Goal: Transaction & Acquisition: Purchase product/service

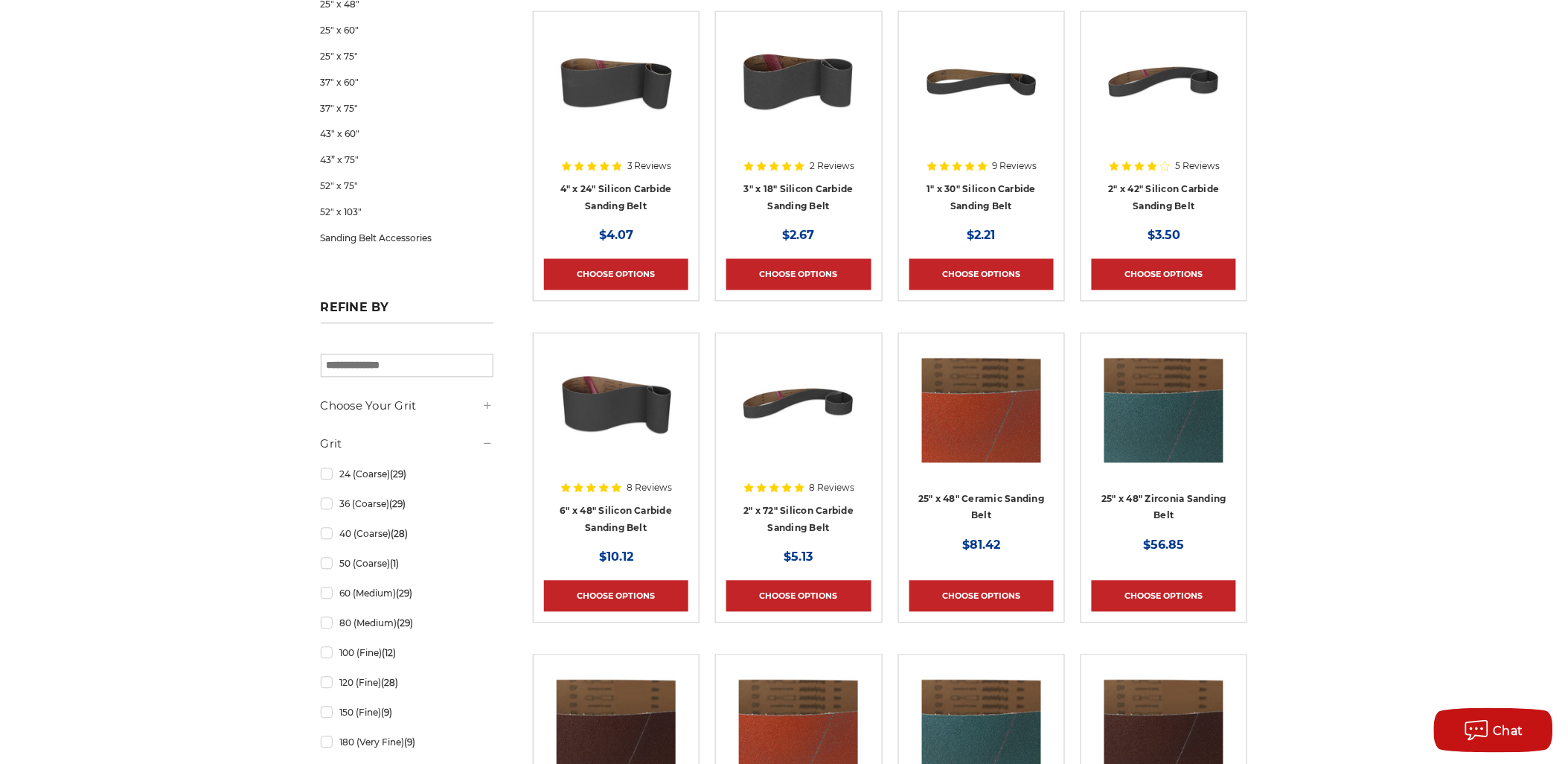
scroll to position [910, 0]
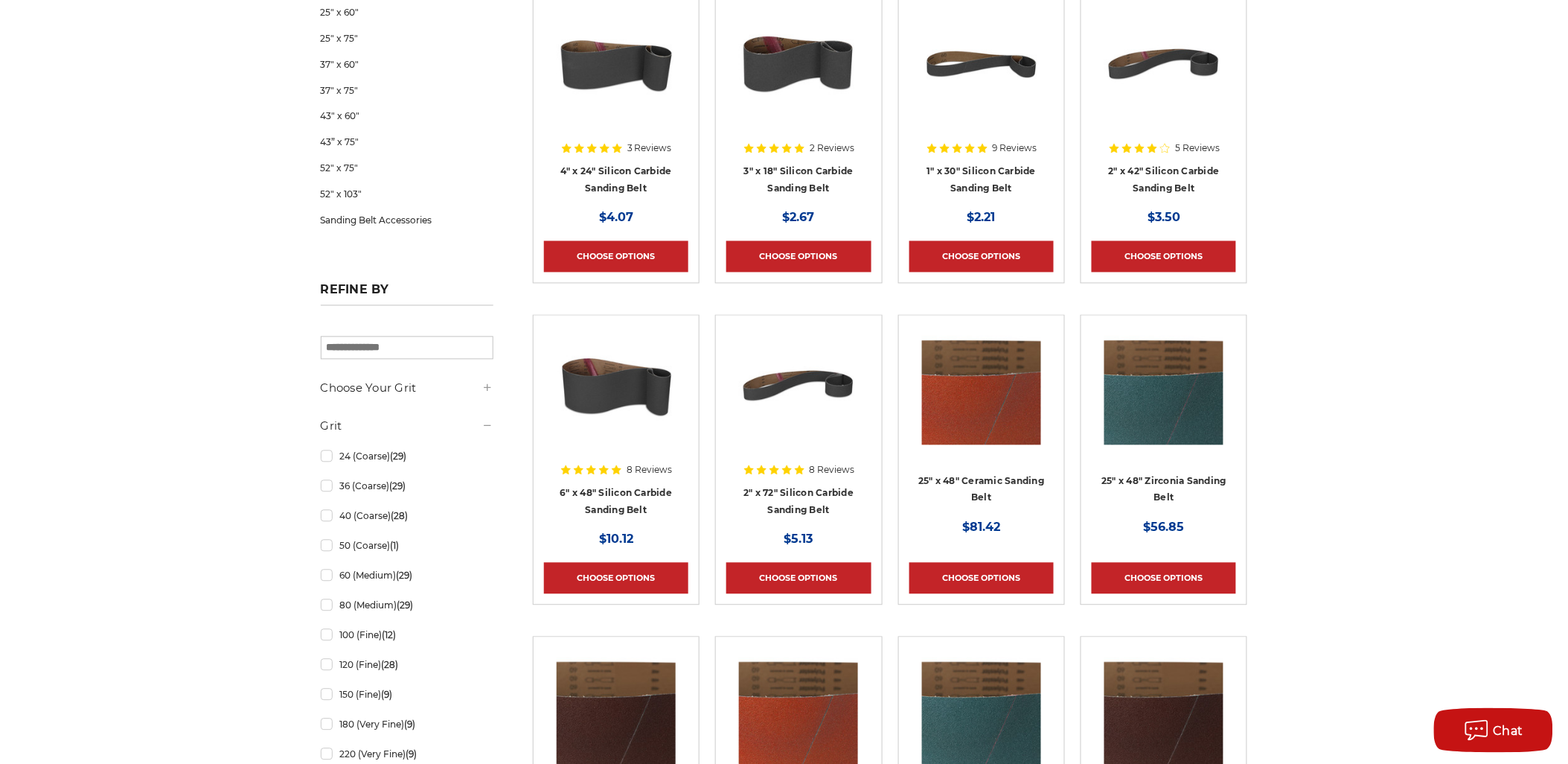
click at [496, 391] on aside "Categories 3/8" x 13" 1/2" x 18" 1/2" x 24" 1" x 30" 1" x 42" 1-1/2" x 30" 2" x…" at bounding box center [407, 244] width 188 height 1839
click at [489, 391] on icon at bounding box center [488, 388] width 12 height 12
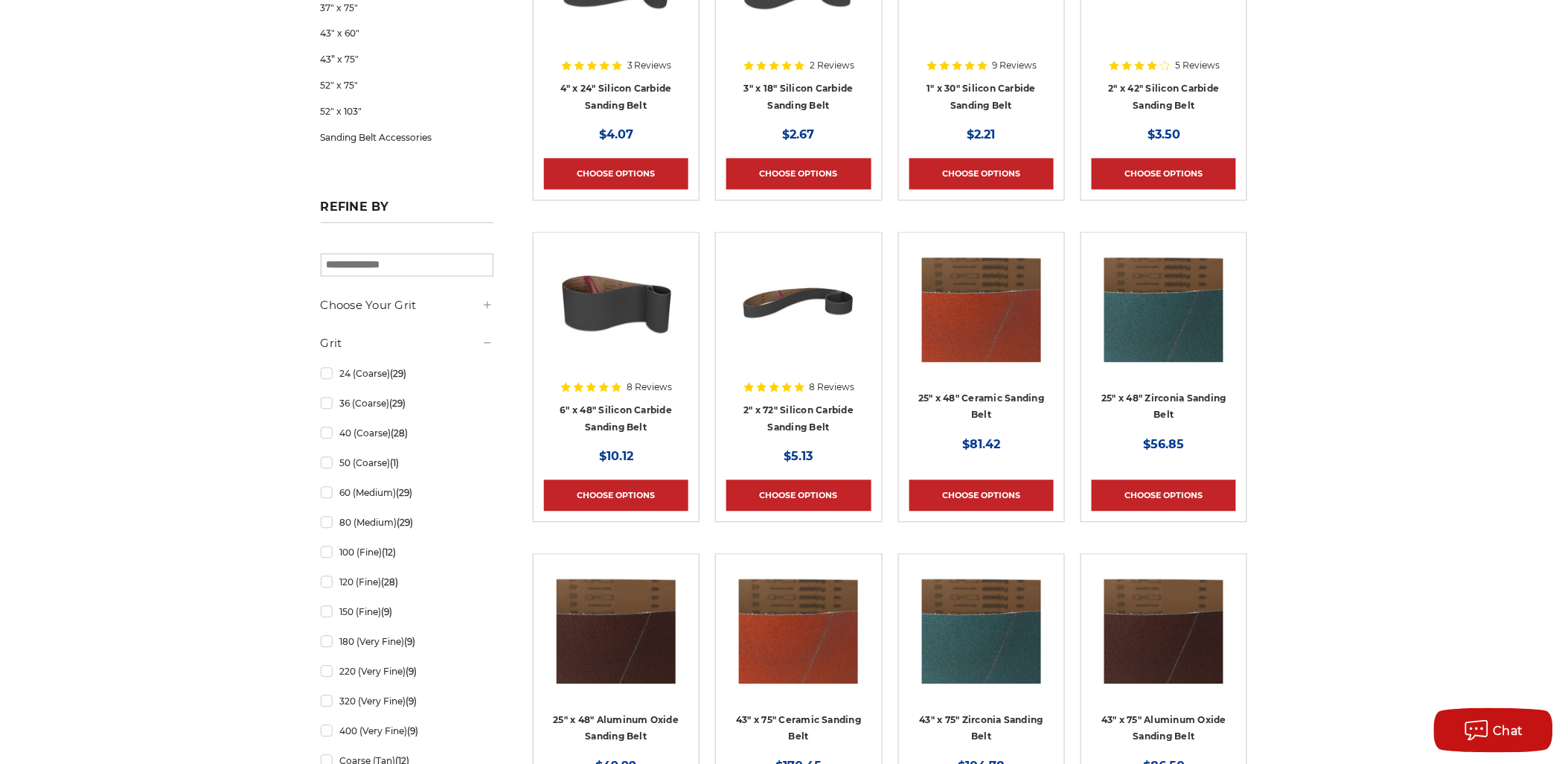
click at [493, 342] on icon at bounding box center [488, 343] width 12 height 12
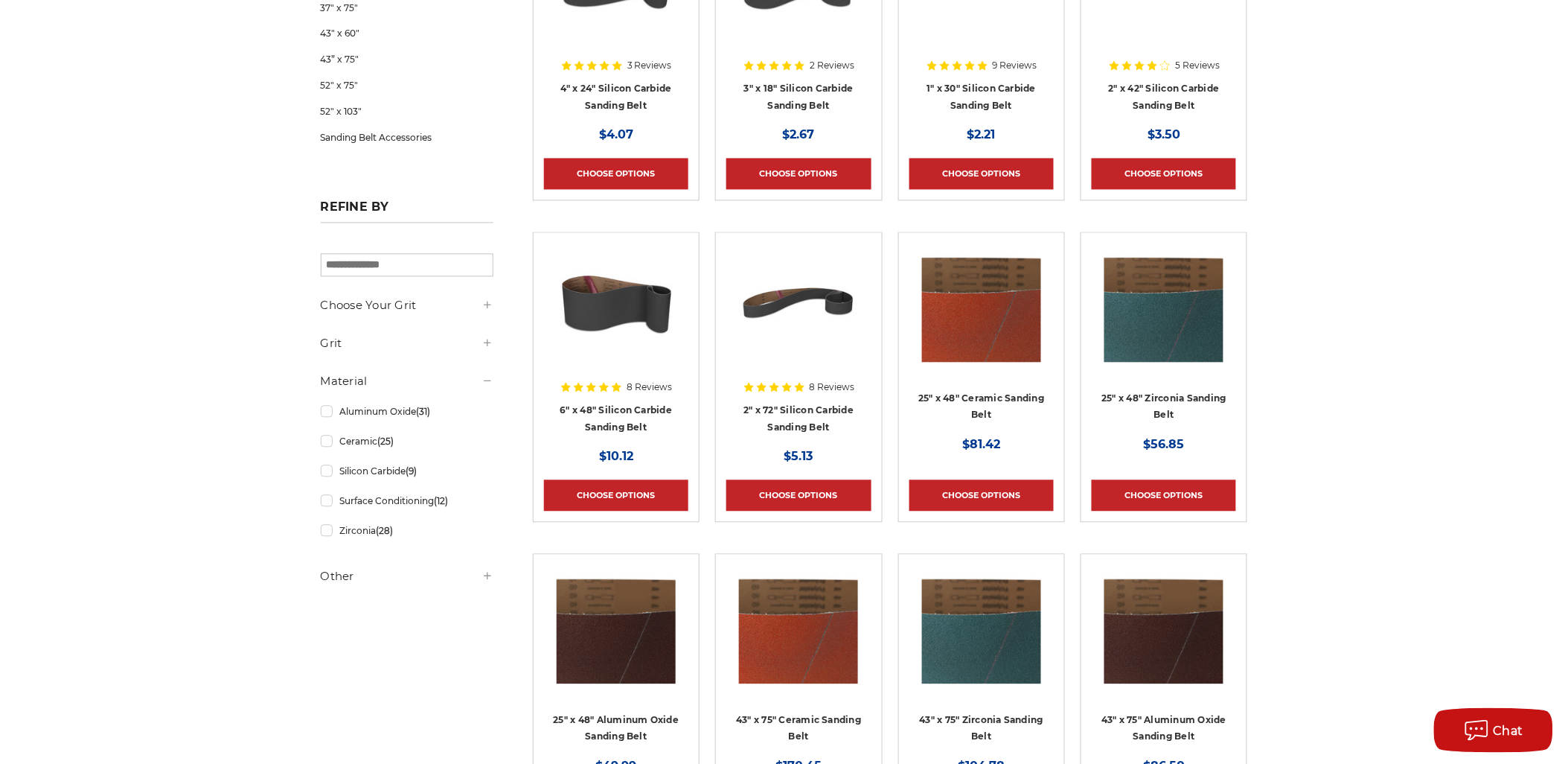
click at [479, 578] on h5 "Other" at bounding box center [407, 577] width 173 height 18
click at [482, 305] on icon at bounding box center [488, 305] width 12 height 12
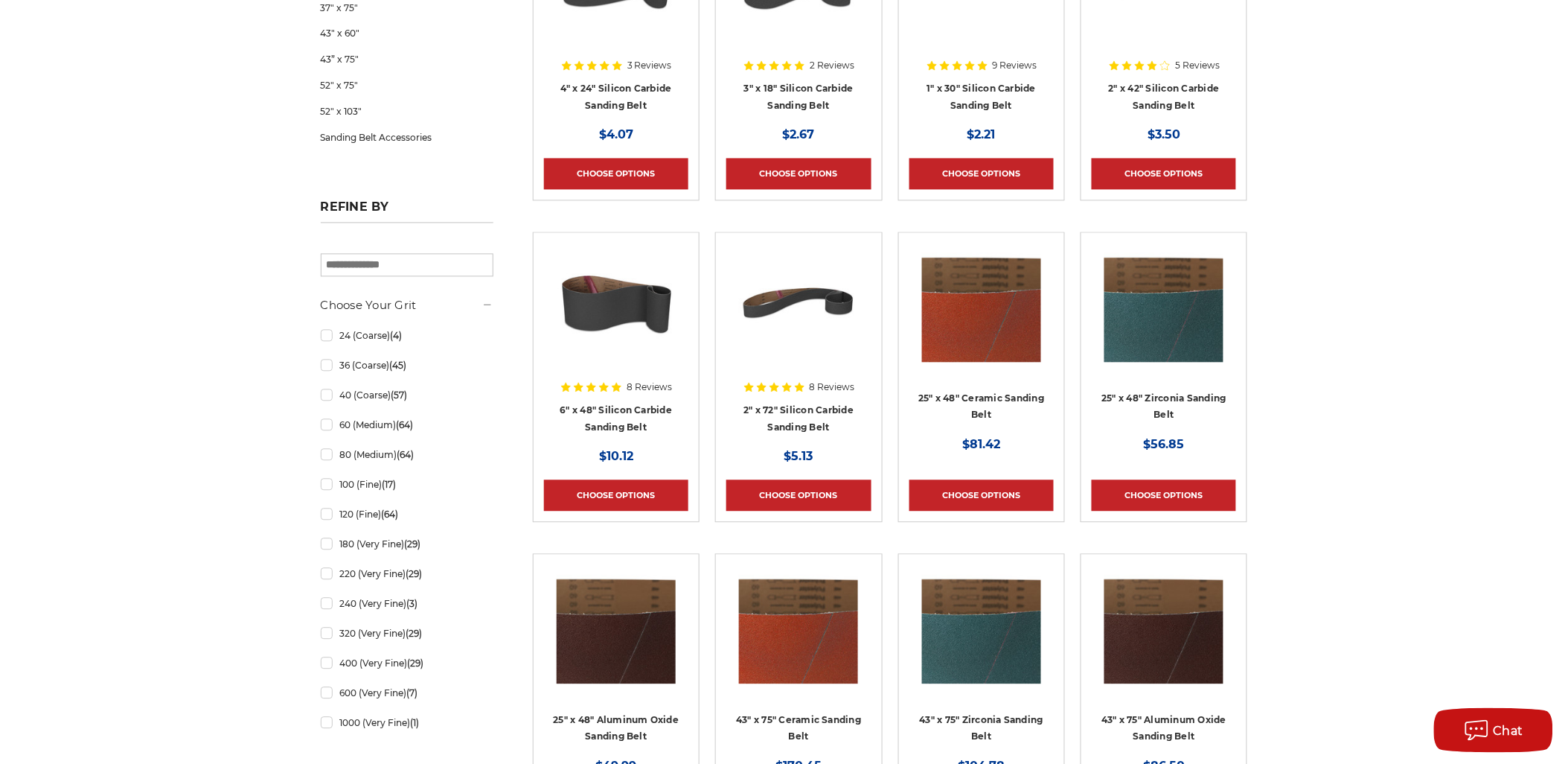
click at [482, 305] on icon at bounding box center [488, 305] width 12 height 12
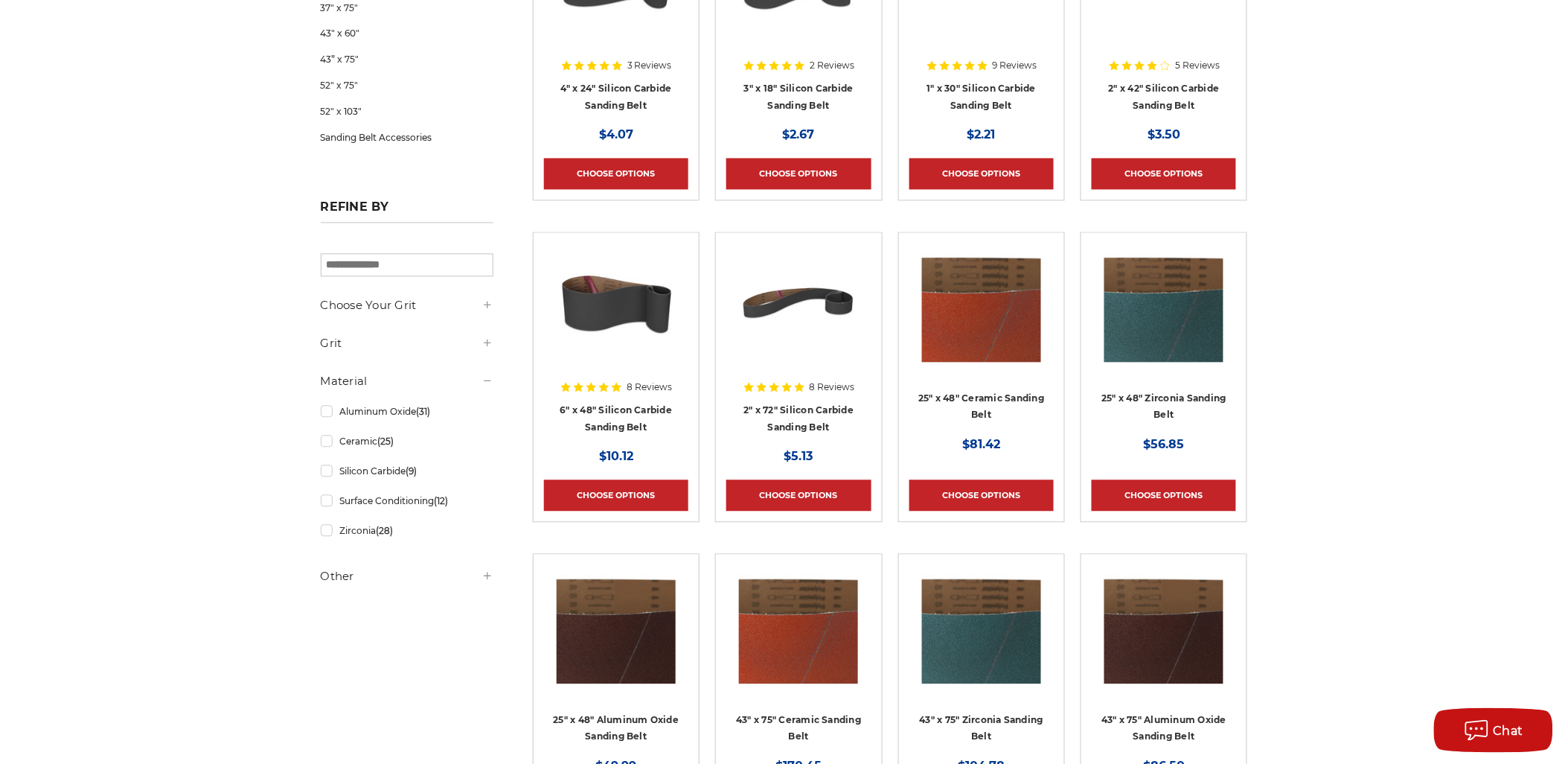
click at [485, 336] on div at bounding box center [488, 342] width 12 height 16
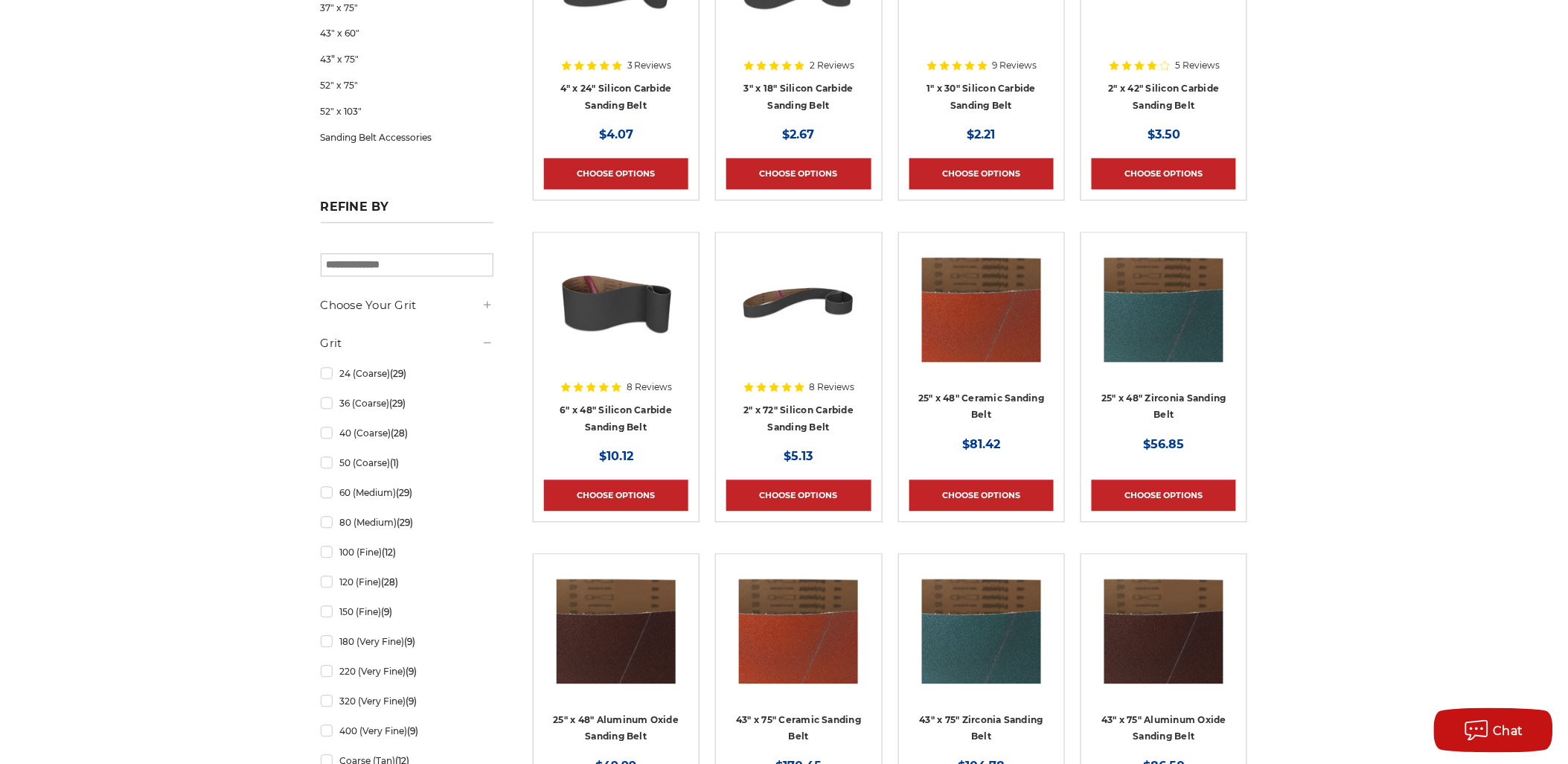
click at [490, 303] on icon at bounding box center [488, 305] width 12 height 12
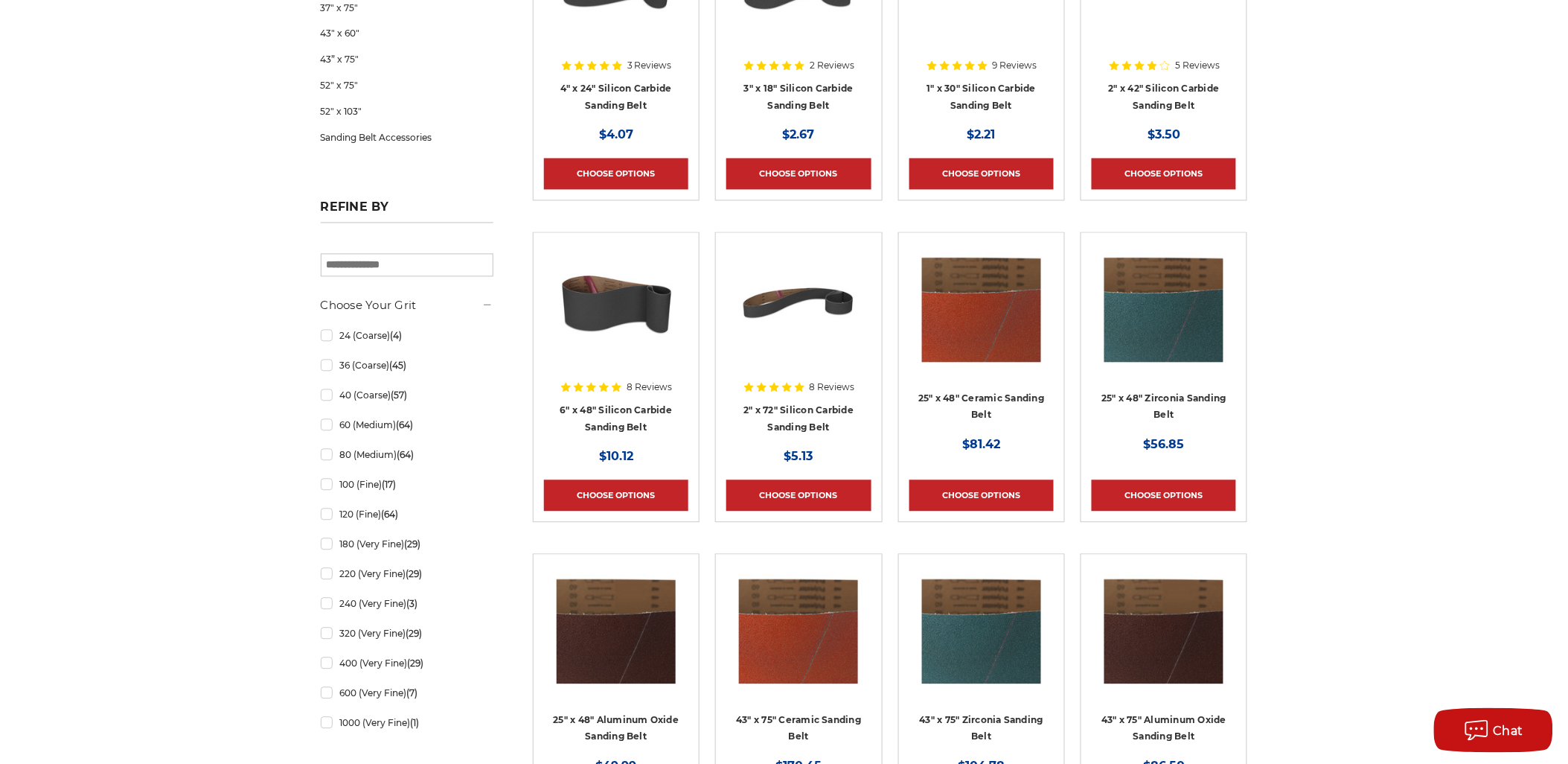
click at [490, 303] on icon at bounding box center [488, 305] width 12 height 12
click at [486, 307] on icon at bounding box center [488, 305] width 12 height 12
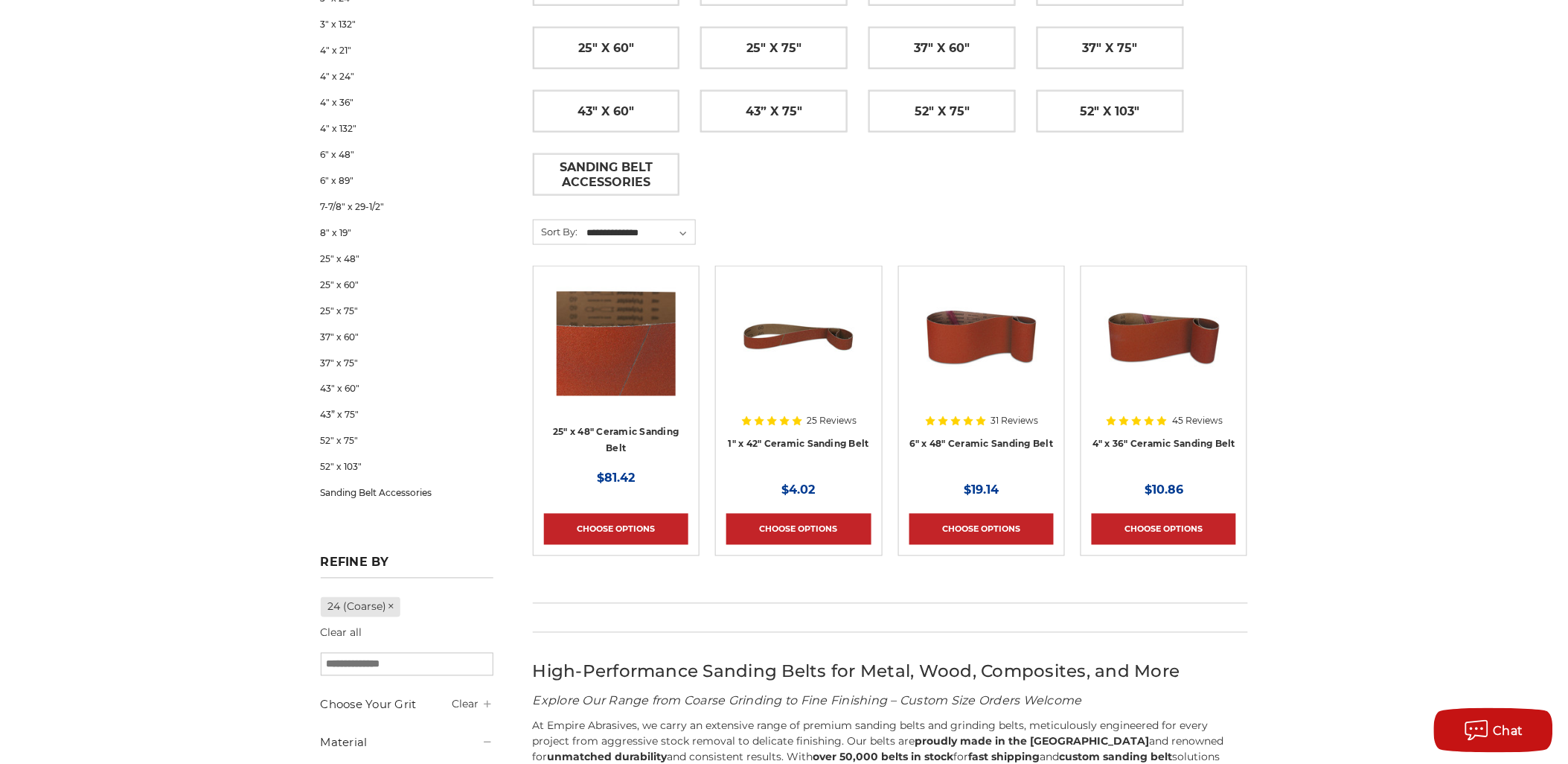
scroll to position [578, 0]
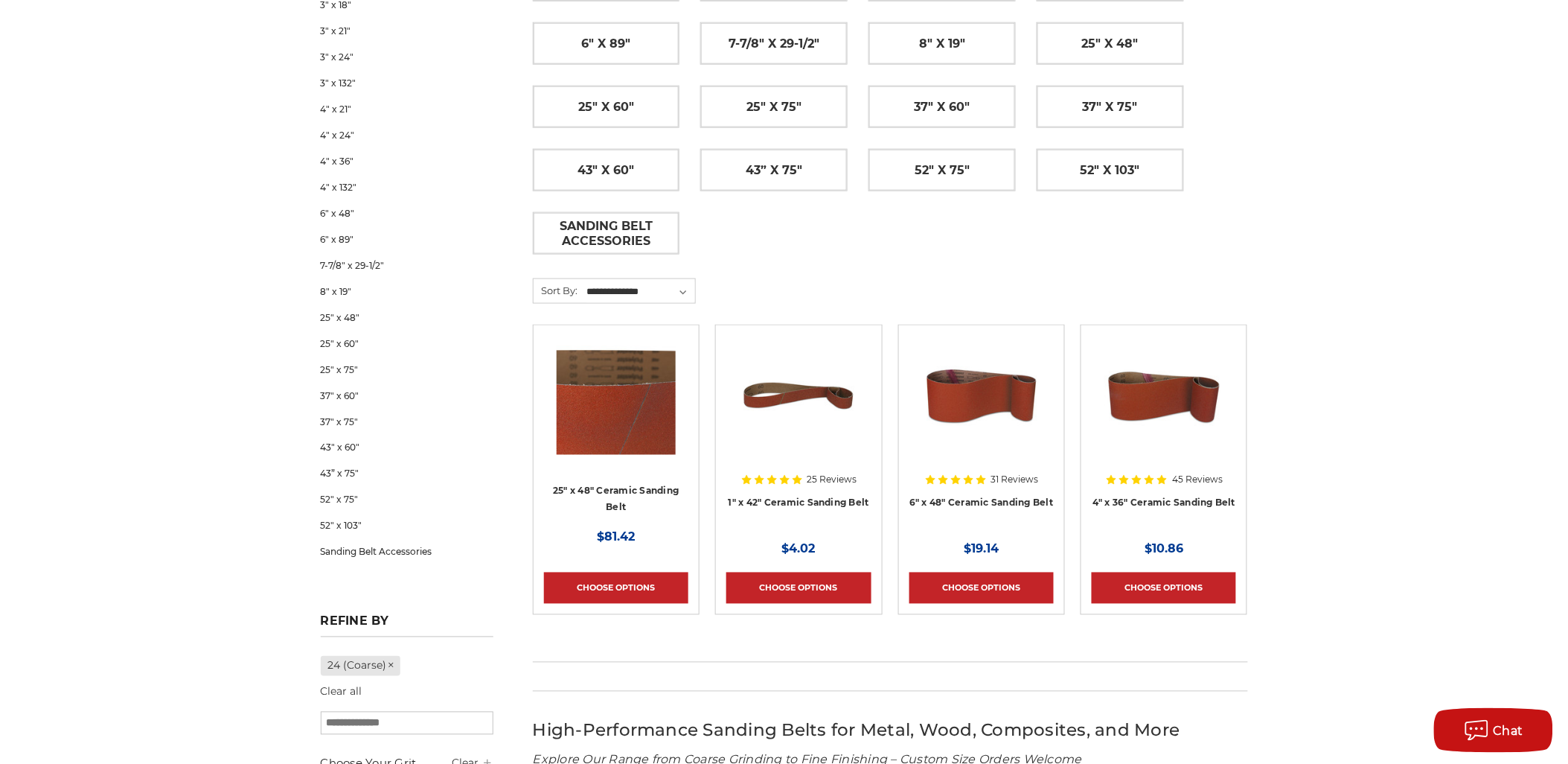
click at [590, 418] on img at bounding box center [616, 395] width 119 height 119
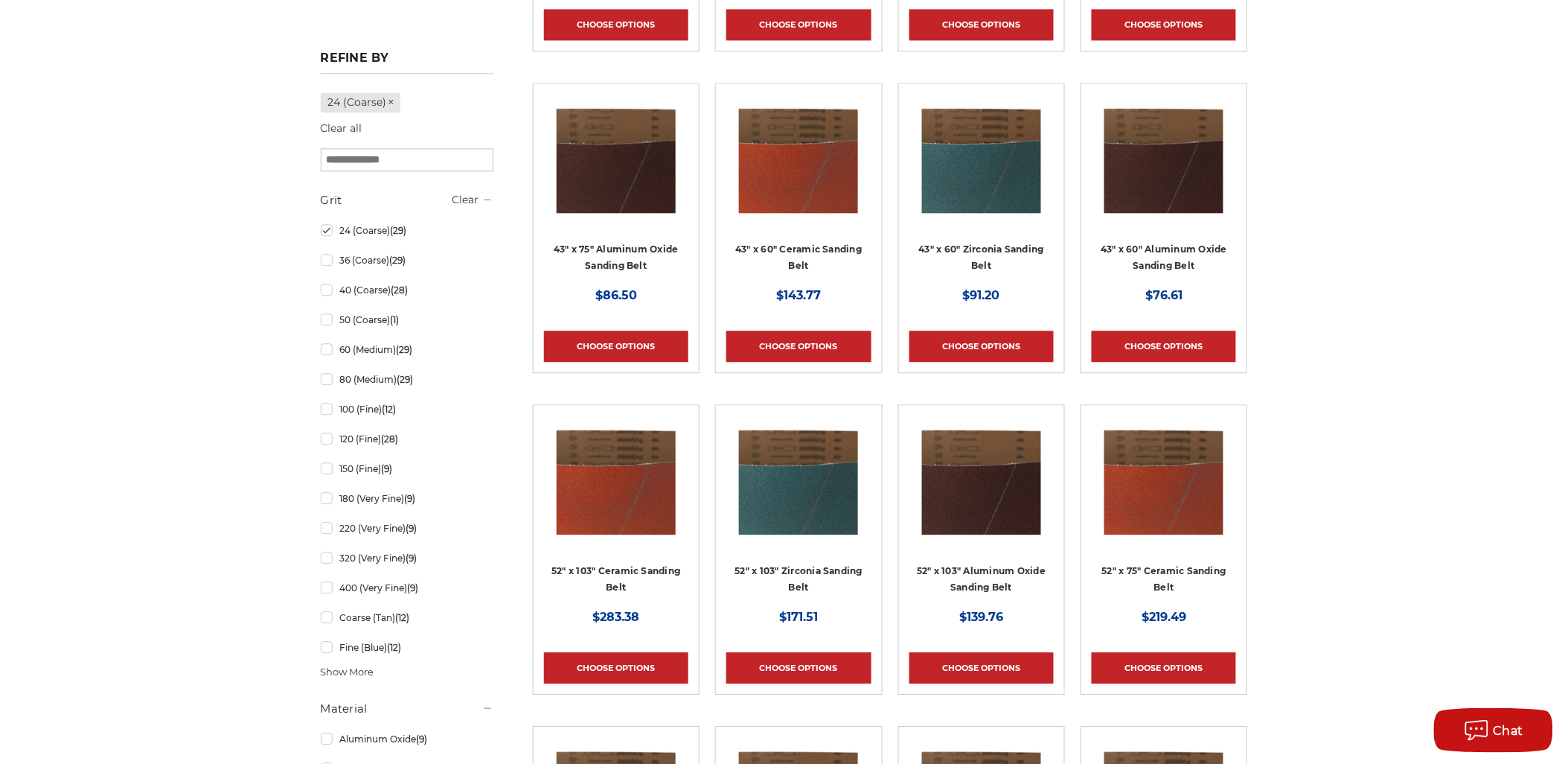
scroll to position [1323, 0]
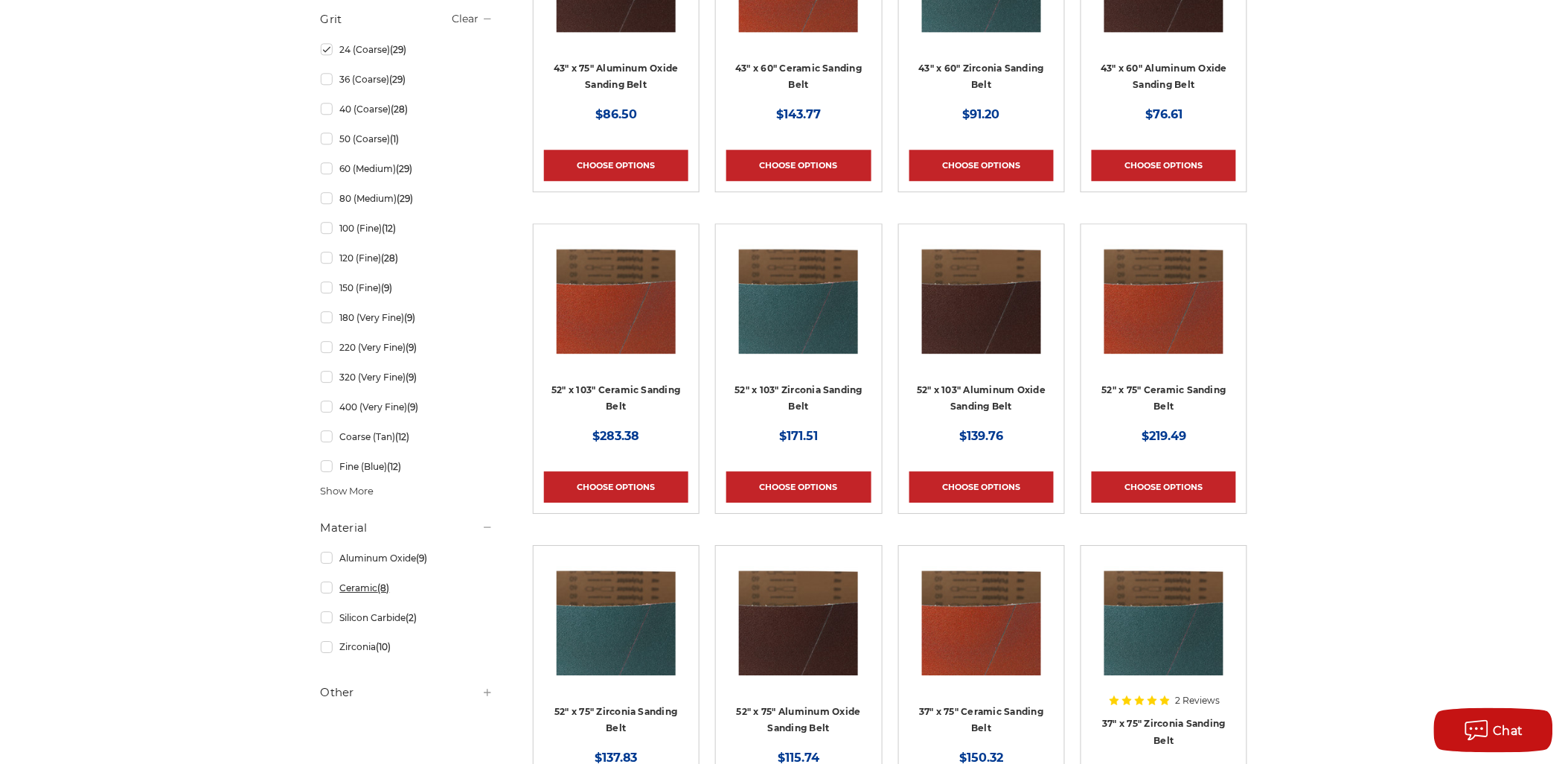
click at [378, 585] on link "Ceramic (8)" at bounding box center [407, 588] width 173 height 26
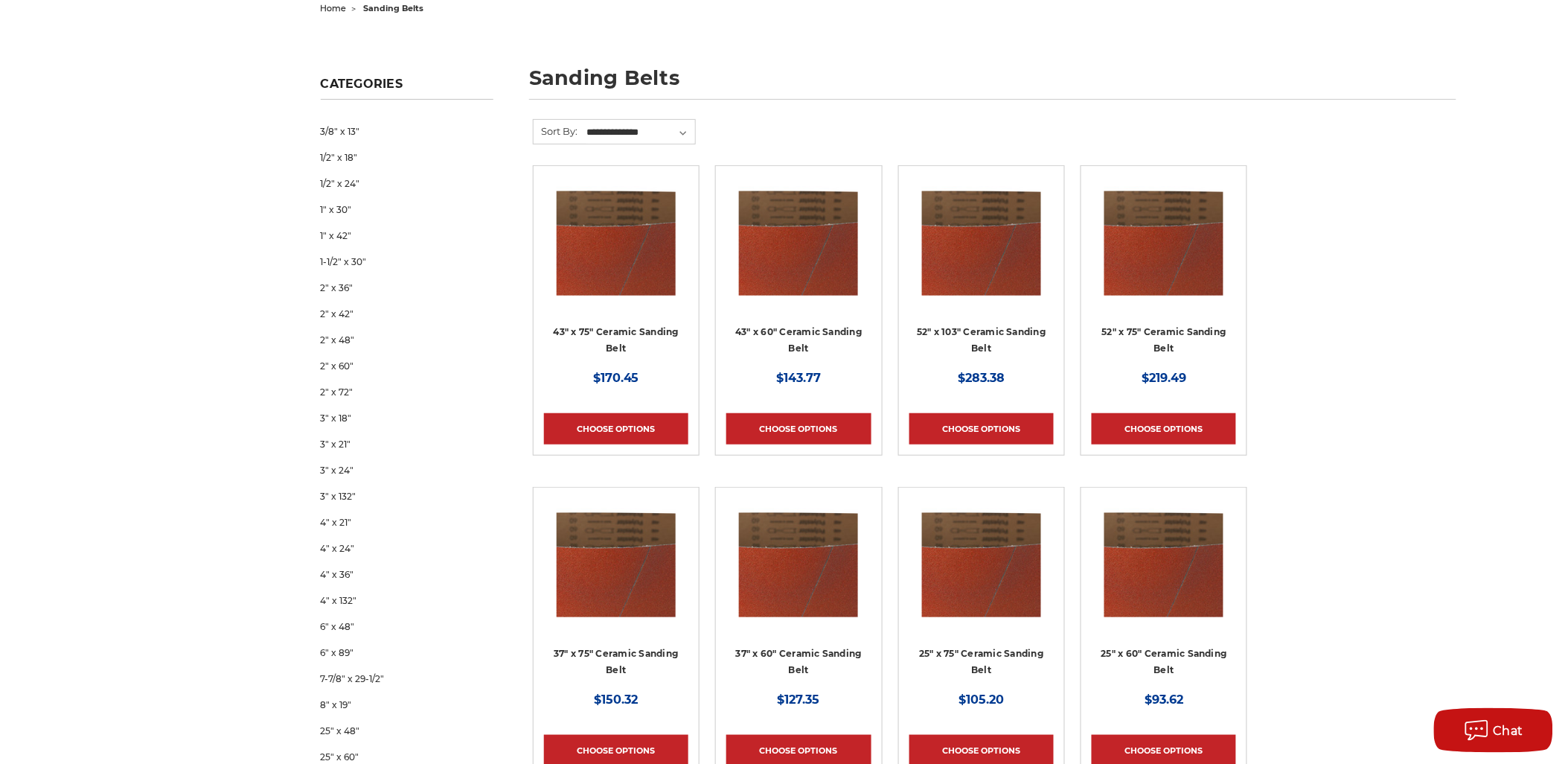
scroll to position [248, 0]
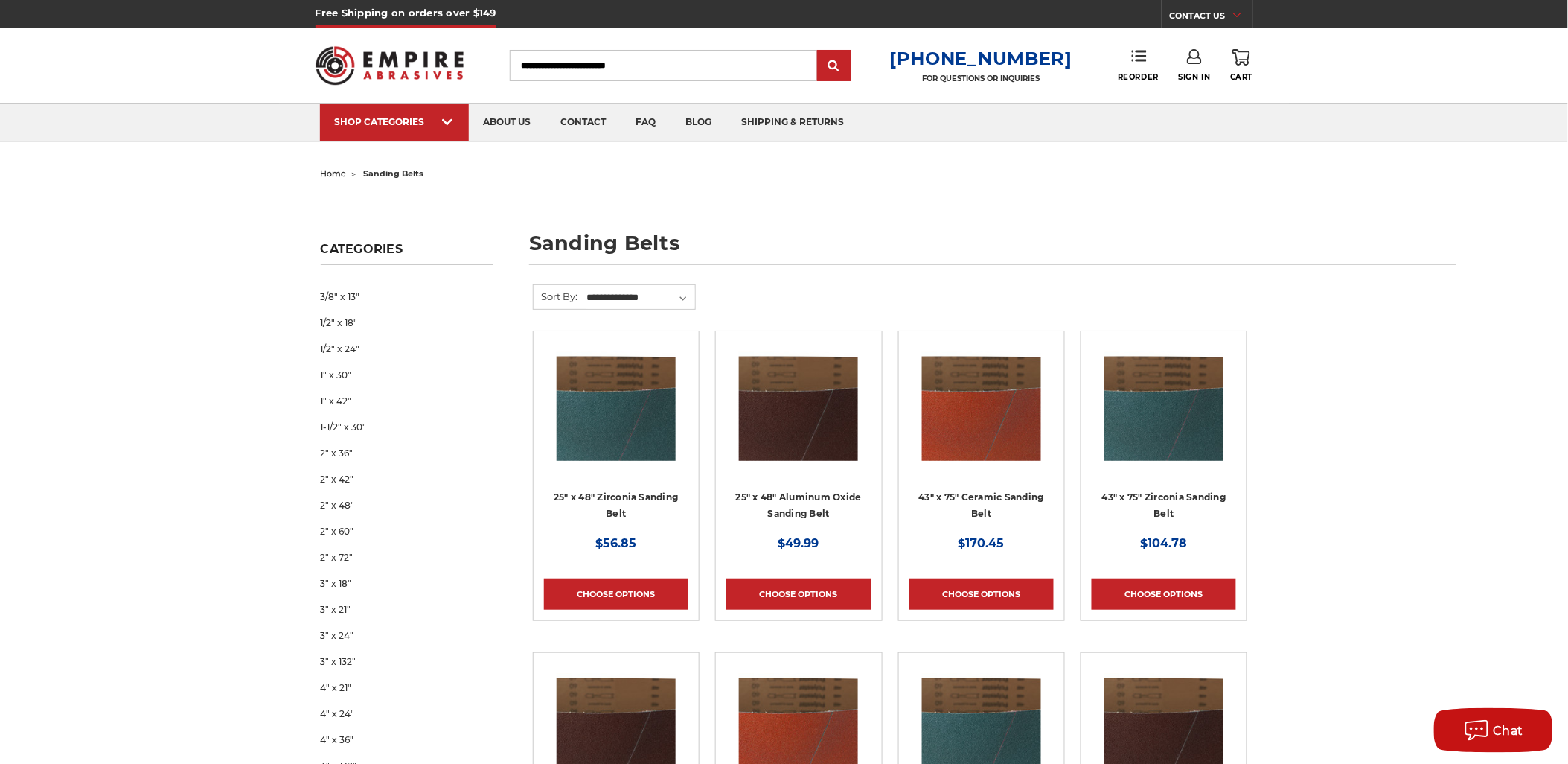
click at [637, 410] on img at bounding box center [616, 401] width 119 height 119
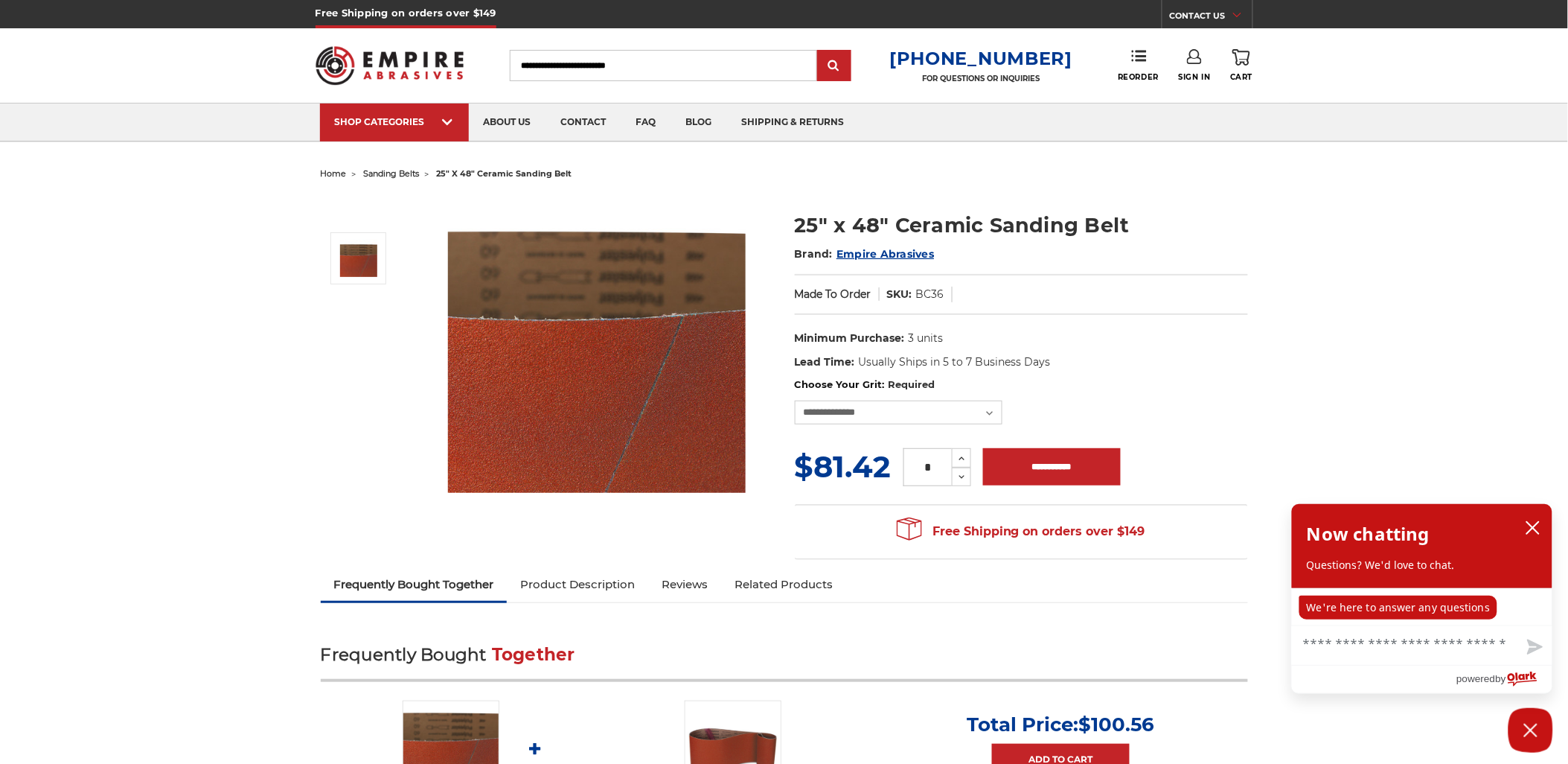
click at [933, 301] on dd "BC36" at bounding box center [930, 294] width 29 height 16
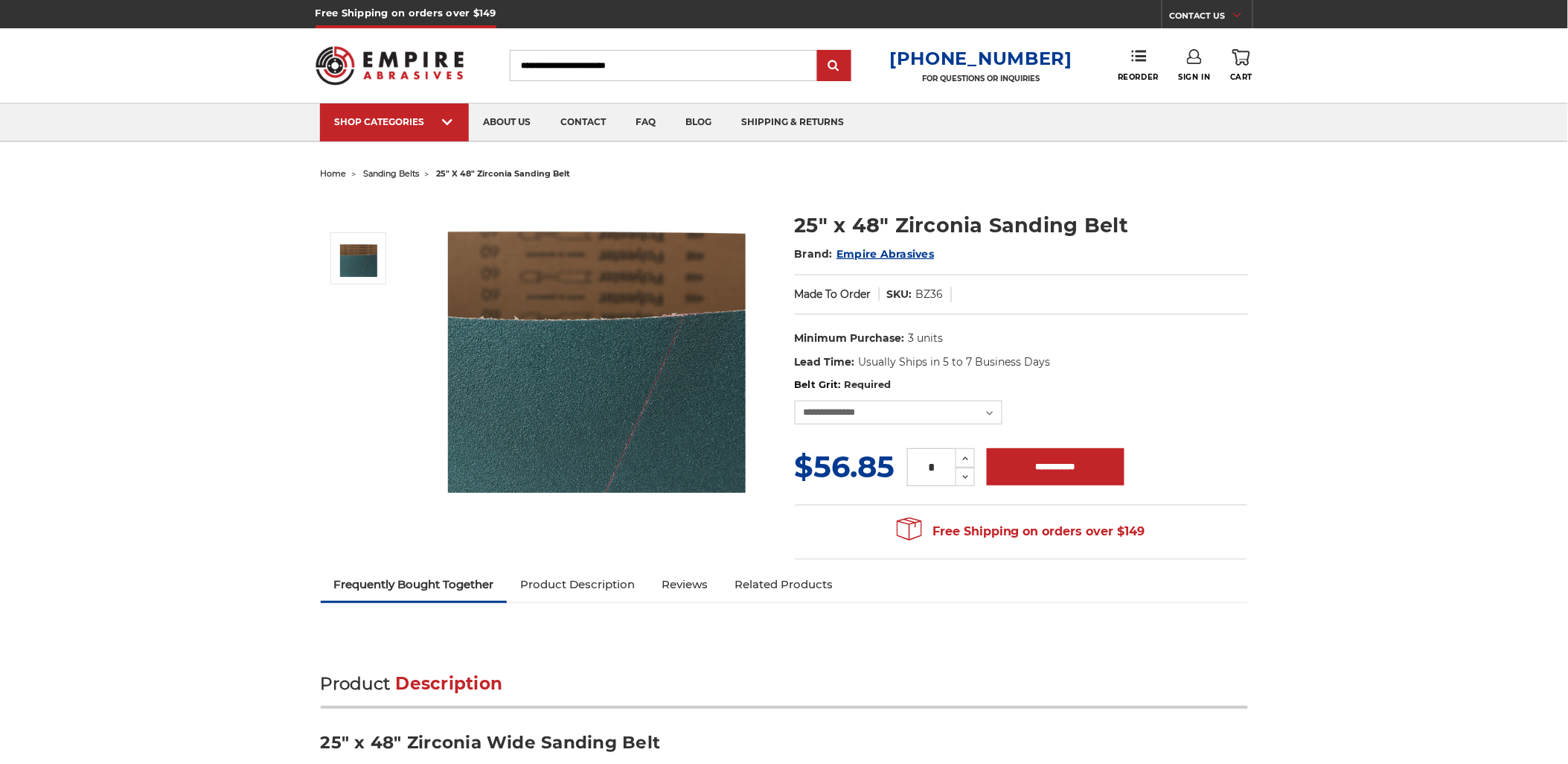
click at [942, 299] on dd "BZ36" at bounding box center [929, 294] width 28 height 16
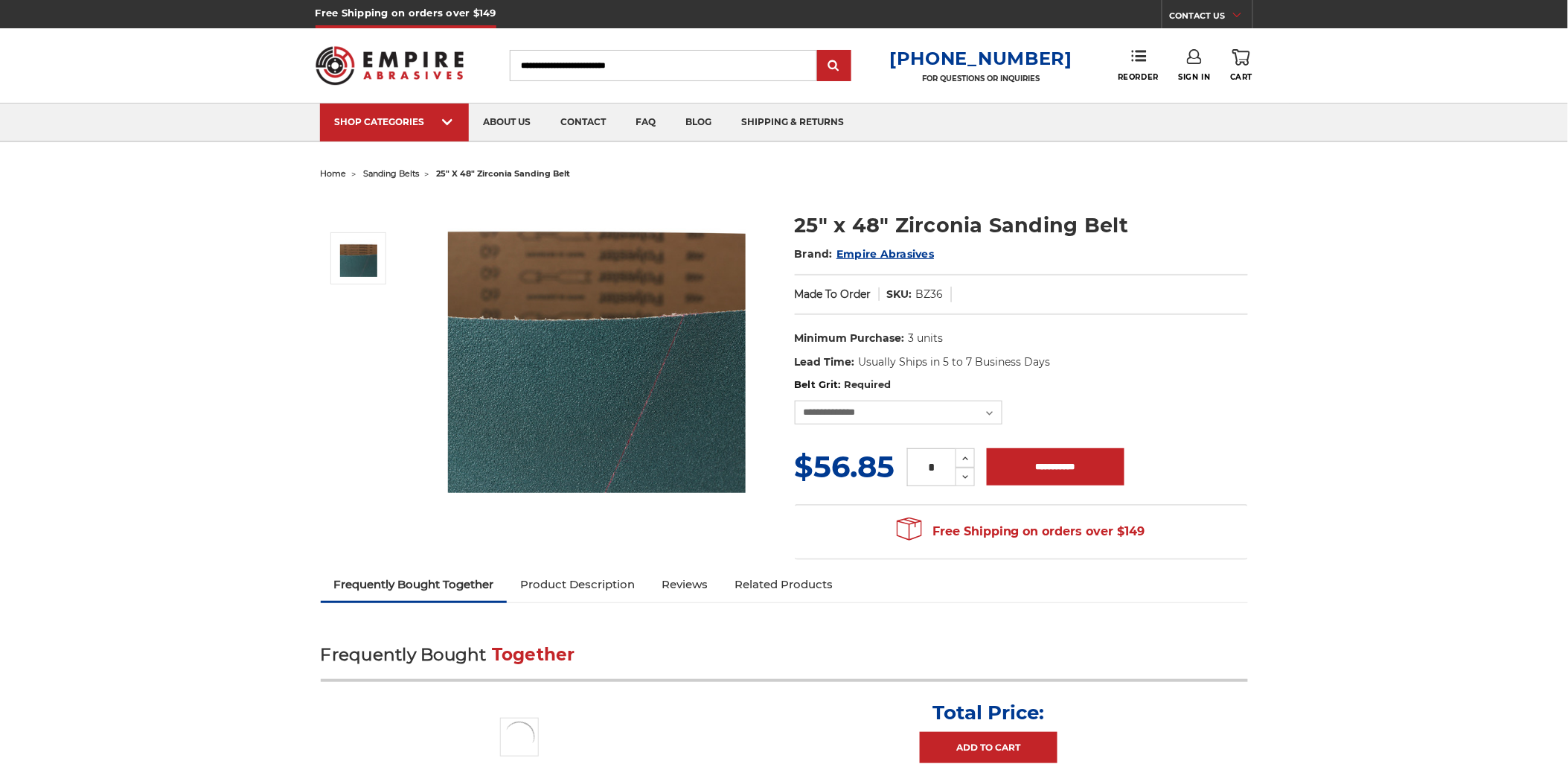
click at [942, 299] on dd "BZ36" at bounding box center [929, 294] width 28 height 16
click at [926, 294] on dd "BZ36" at bounding box center [929, 294] width 28 height 16
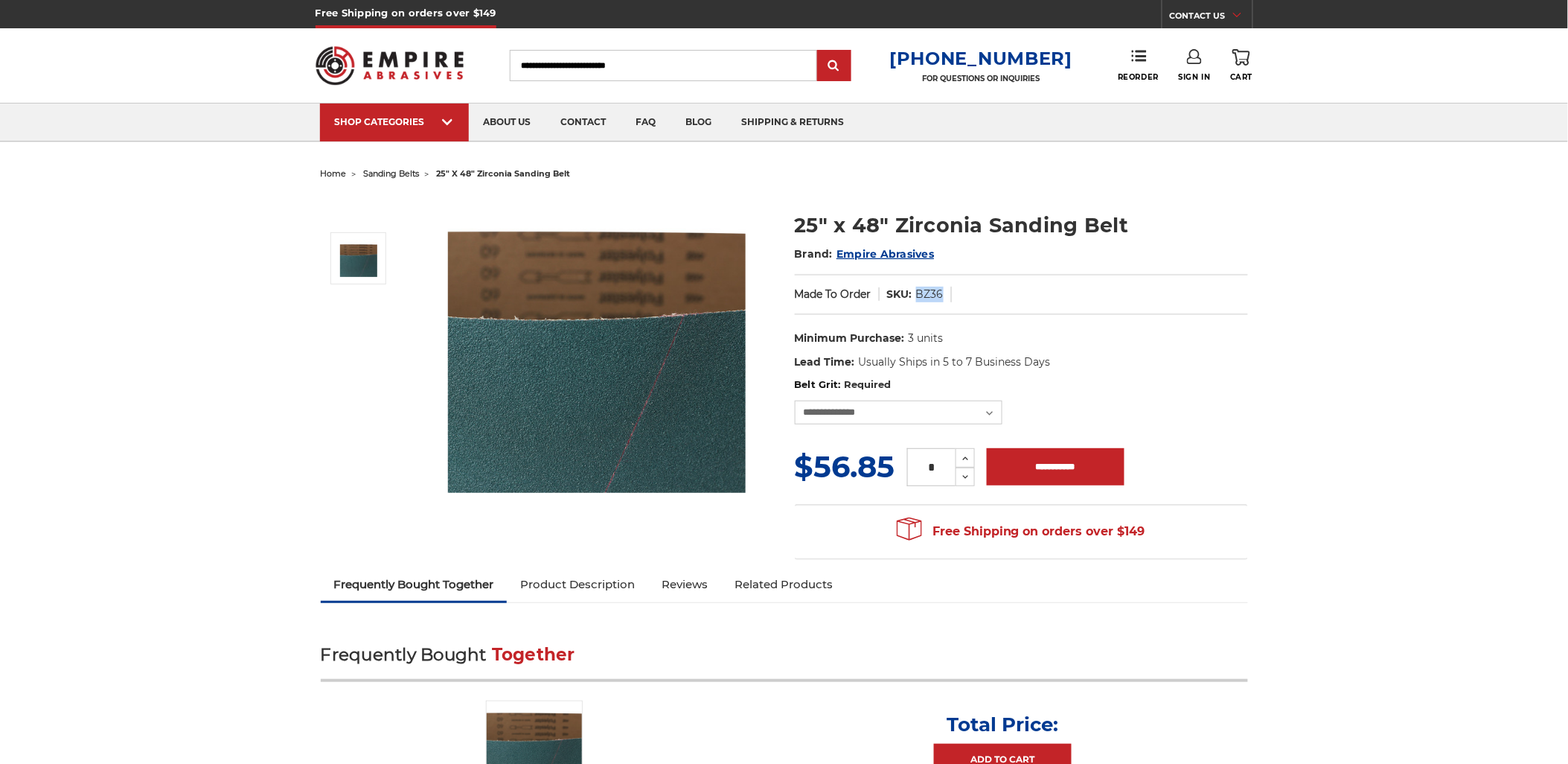
click at [926, 294] on dd "BZ36" at bounding box center [929, 294] width 28 height 16
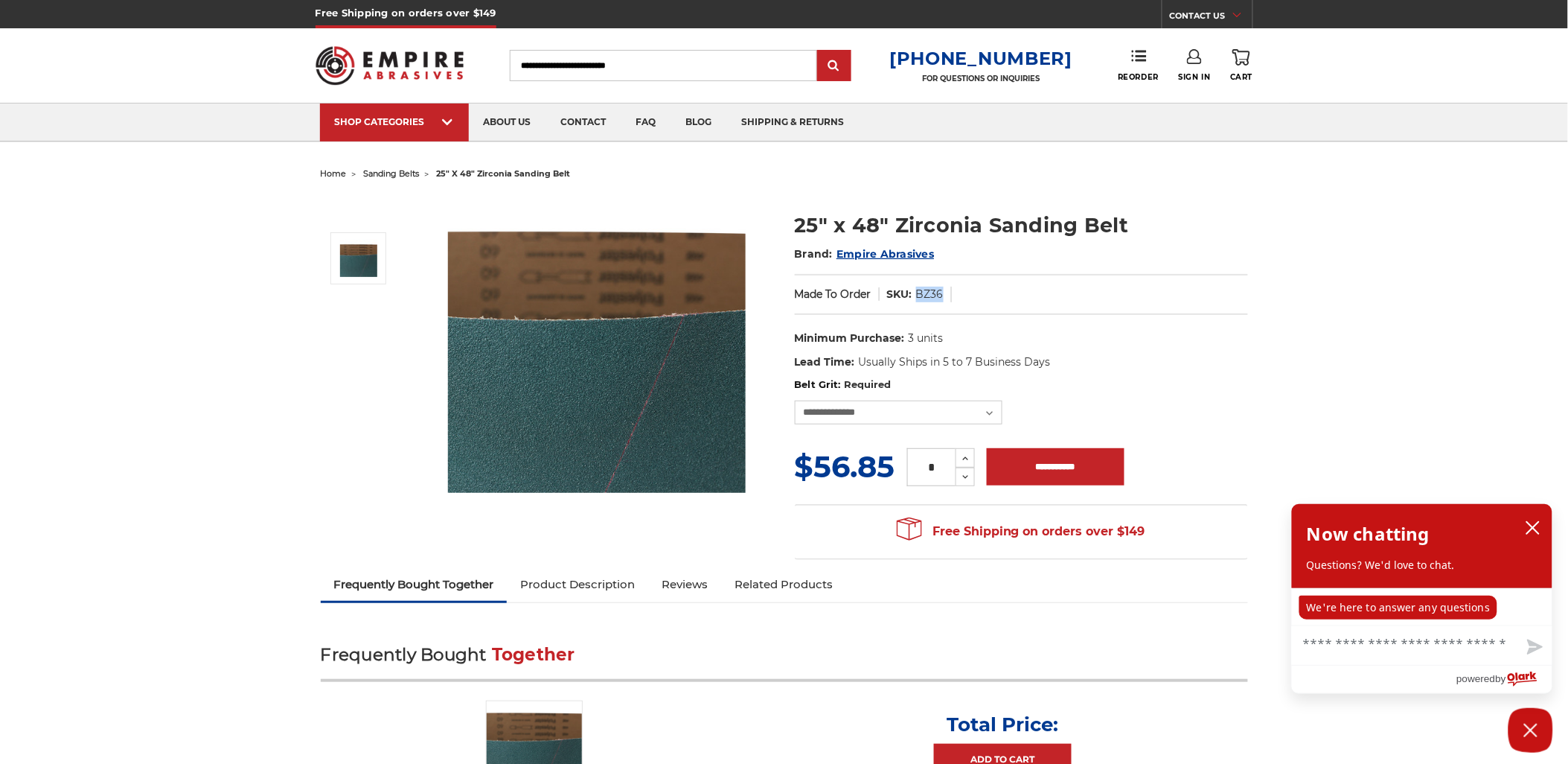
copy dd "BZ36"
